Goal: Information Seeking & Learning: Find contact information

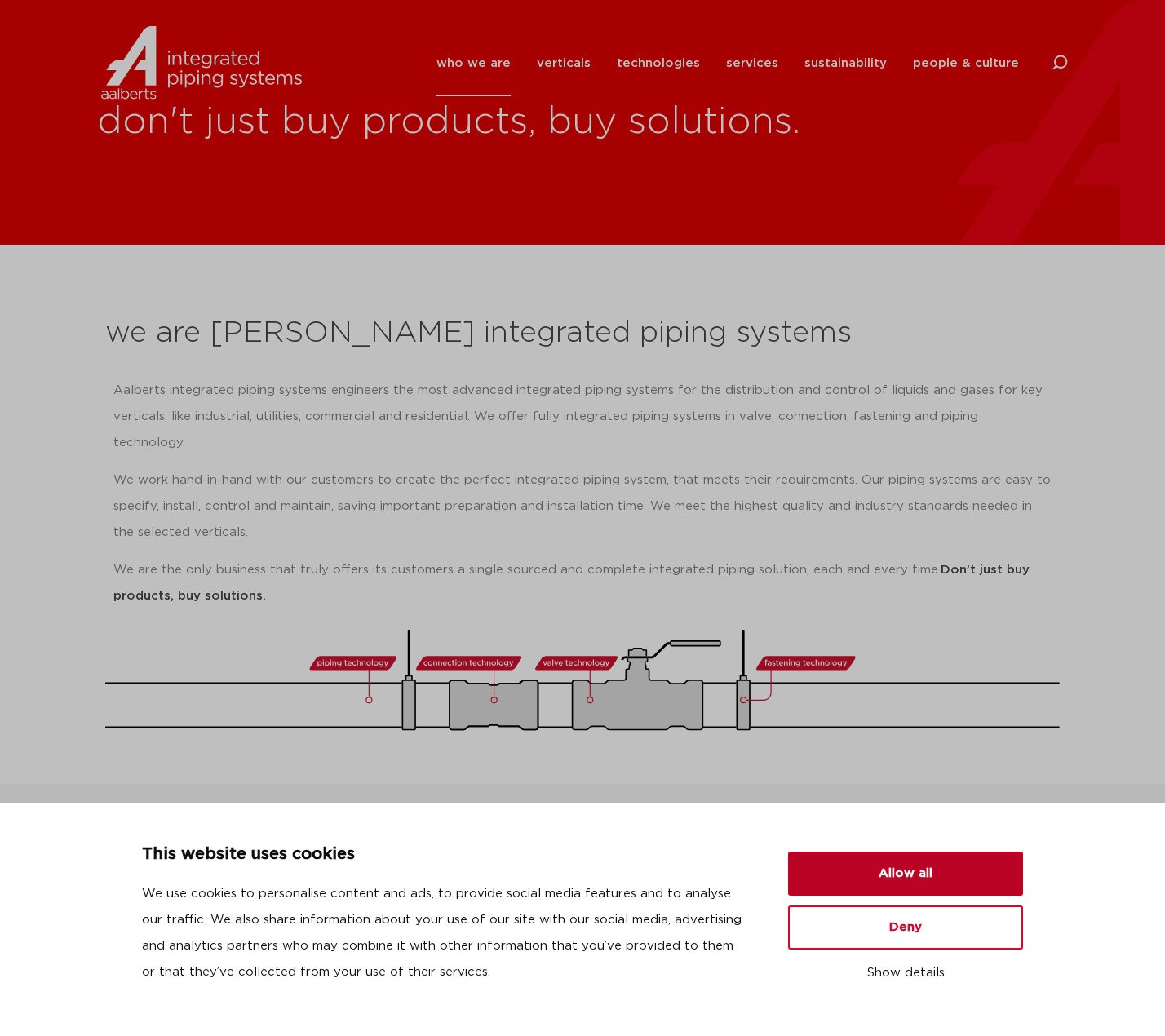
click at [890, 865] on button "Allow all" at bounding box center [905, 873] width 235 height 44
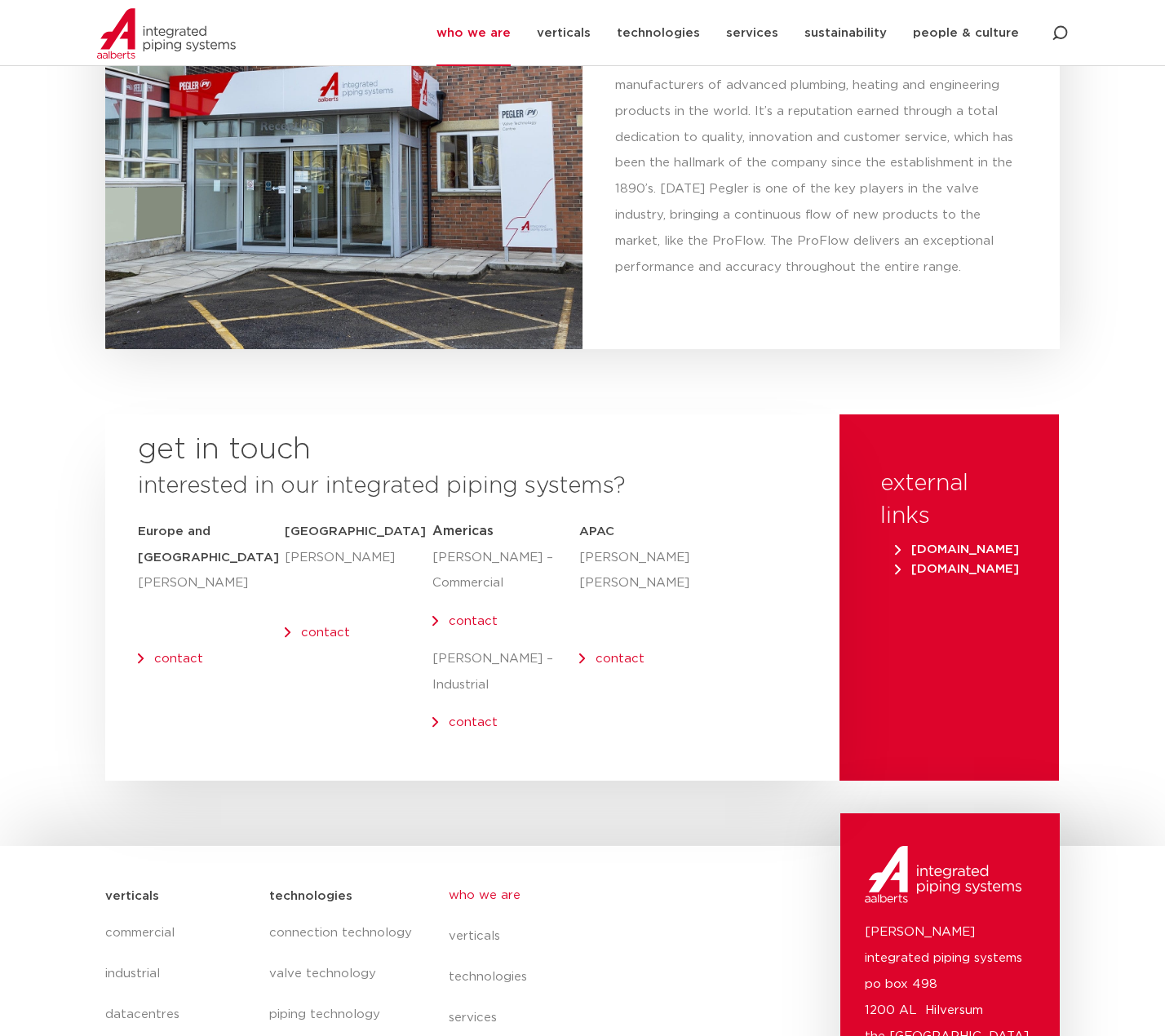
scroll to position [6426, 0]
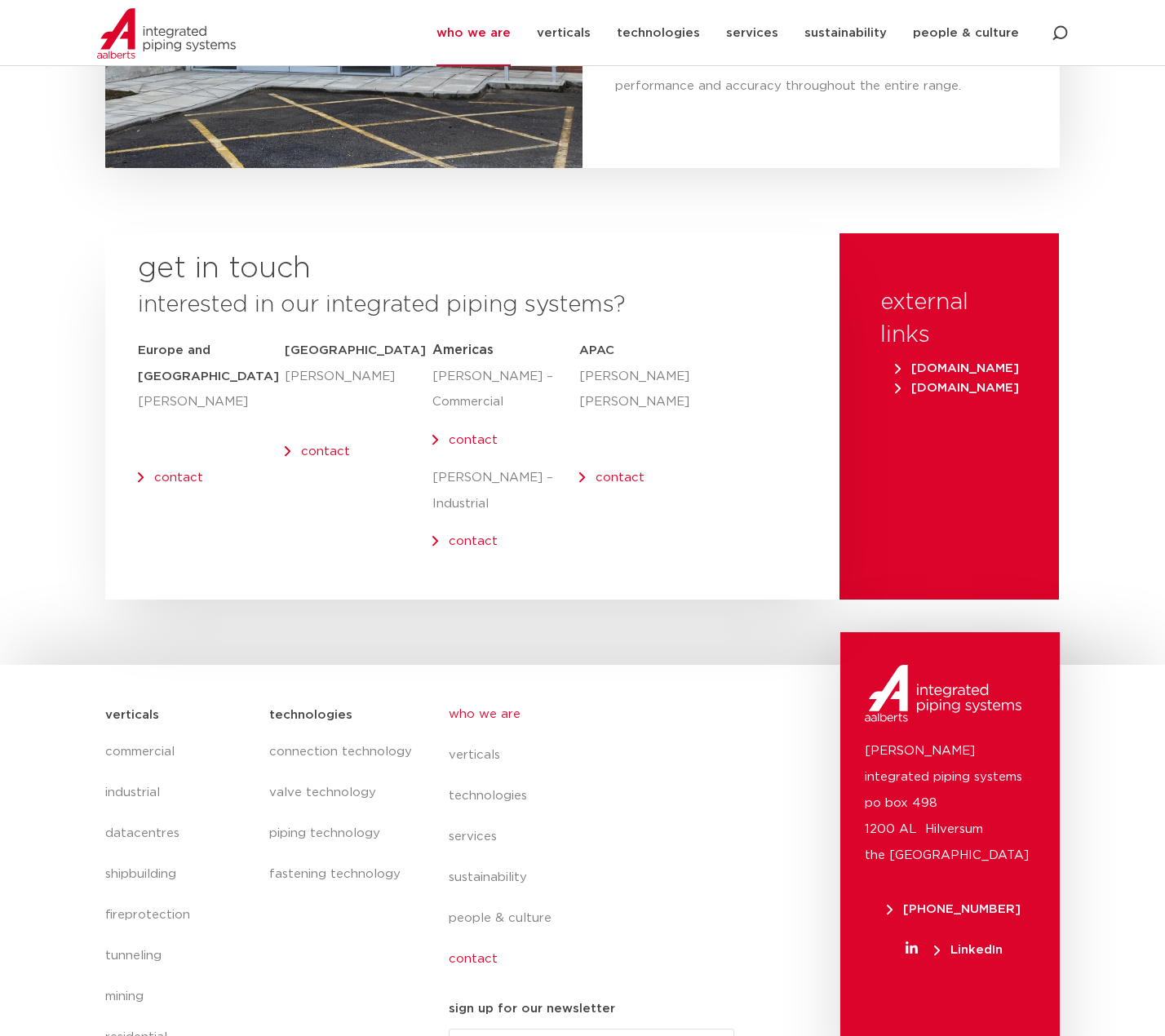
click at [479, 939] on link "contact" at bounding box center [597, 959] width 298 height 40
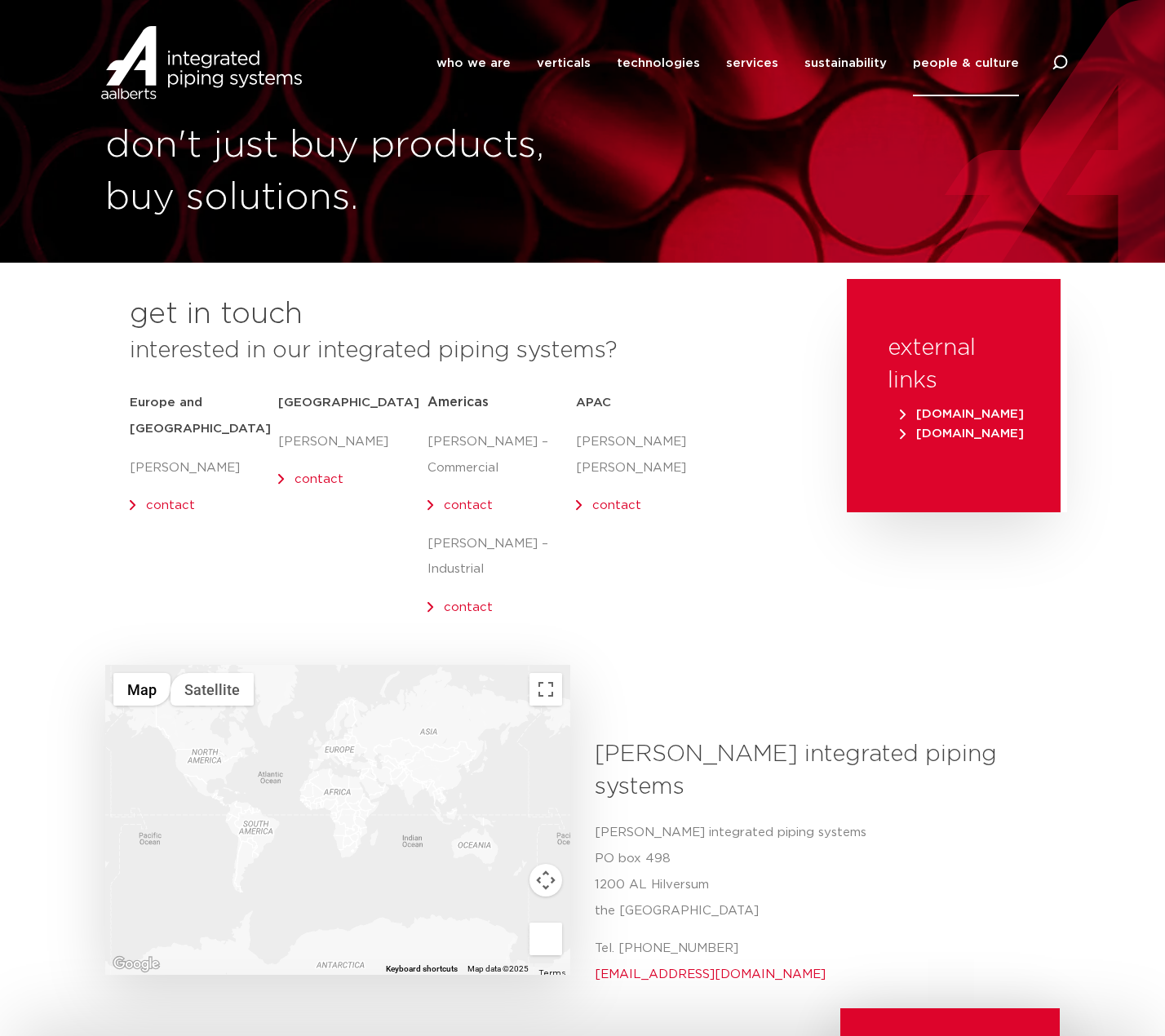
drag, startPoint x: 743, startPoint y: 899, endPoint x: 613, endPoint y: 805, distance: 160.4
click at [613, 820] on div "[PERSON_NAME] integrated piping systems [STREET_ADDRESS] Tel. [PHONE_NUMBER] [E…" at bounding box center [820, 904] width 452 height 168
copy div "[STREET_ADDRESS] Tel. [PHONE_NUMBER]"
